Goal: Task Accomplishment & Management: Manage account settings

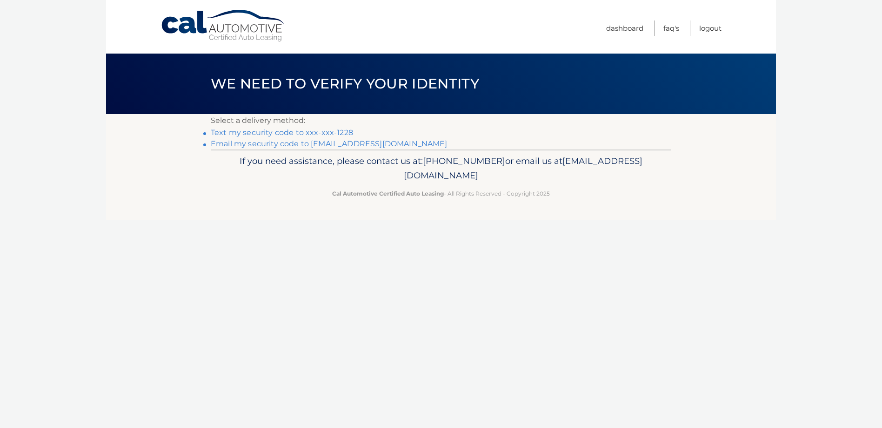
click at [302, 143] on link "Email my security code to o********@att.net" at bounding box center [329, 143] width 237 height 9
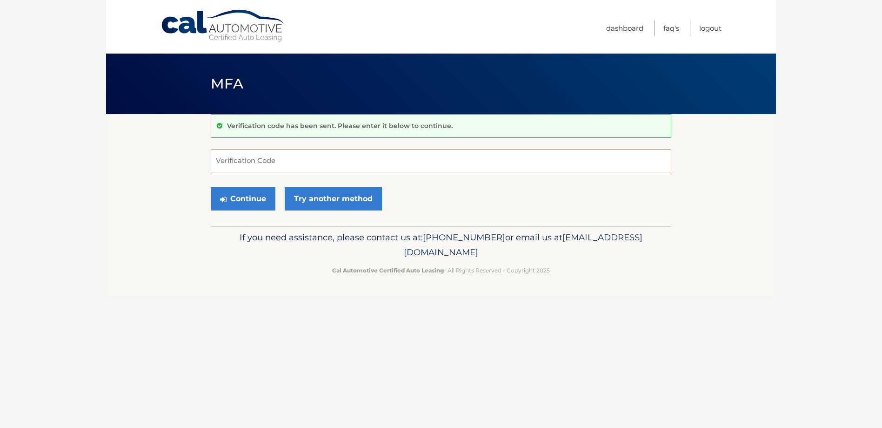
click at [284, 157] on input "Verification Code" at bounding box center [441, 160] width 461 height 23
click at [271, 155] on input "Verification Code" at bounding box center [441, 160] width 461 height 23
paste input "737425"
click at [255, 206] on button "Continue" at bounding box center [243, 198] width 65 height 23
click at [245, 162] on input "737425" at bounding box center [441, 160] width 461 height 23
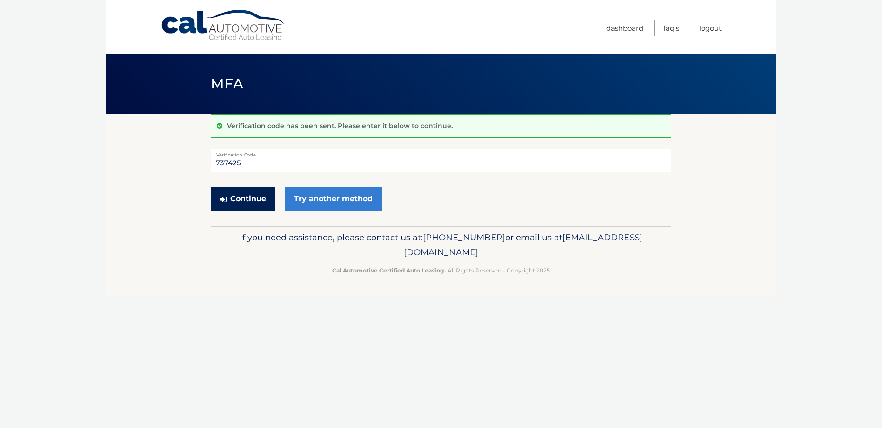
type input "737425"
click at [232, 199] on button "Continue" at bounding box center [243, 198] width 65 height 23
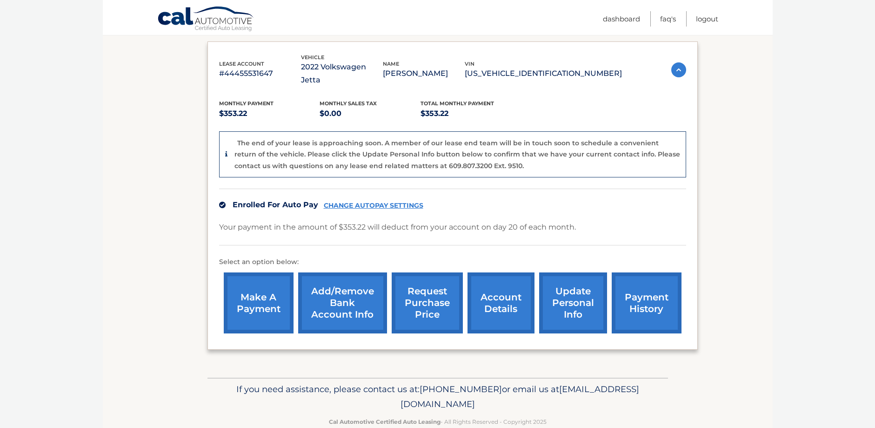
scroll to position [159, 0]
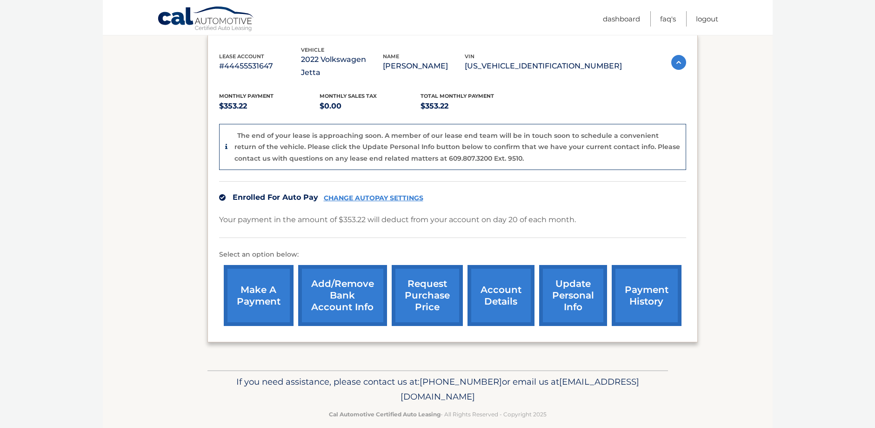
click at [496, 290] on link "account details" at bounding box center [501, 295] width 67 height 61
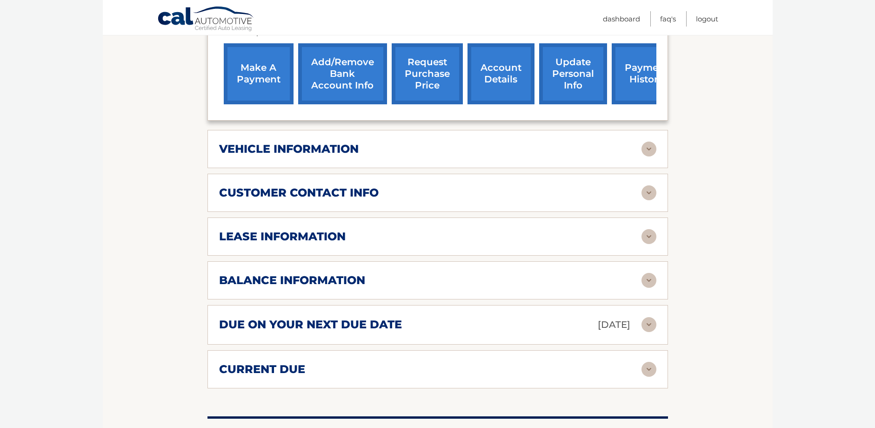
scroll to position [337, 0]
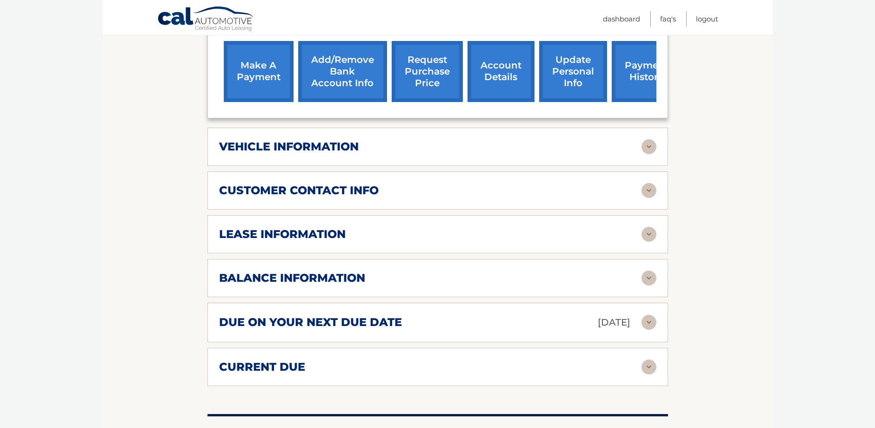
click at [650, 270] on img at bounding box center [649, 277] width 15 height 15
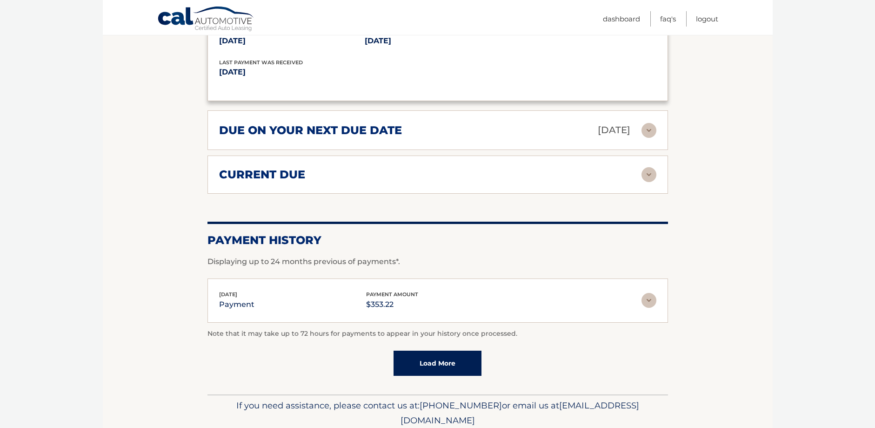
scroll to position [665, 0]
